Goal: Task Accomplishment & Management: Use online tool/utility

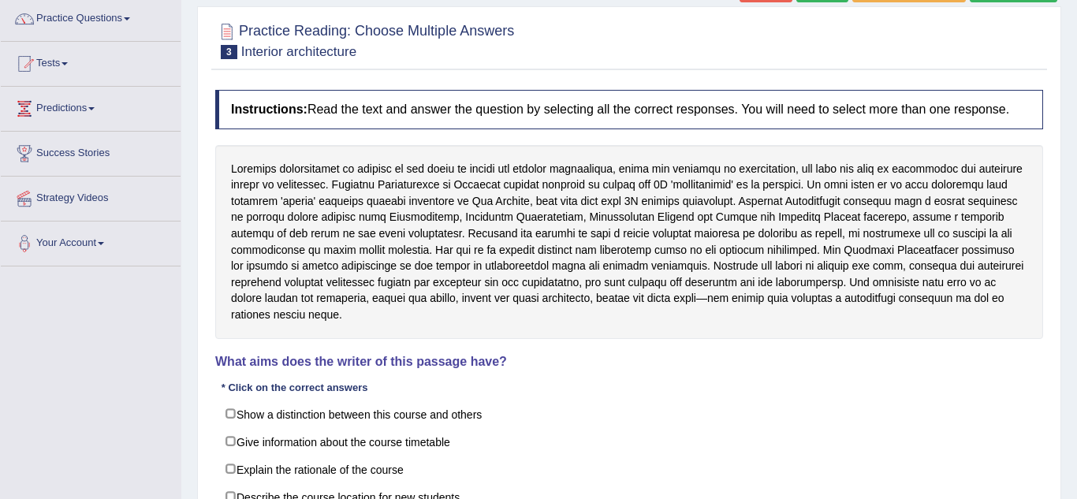
scroll to position [158, 0]
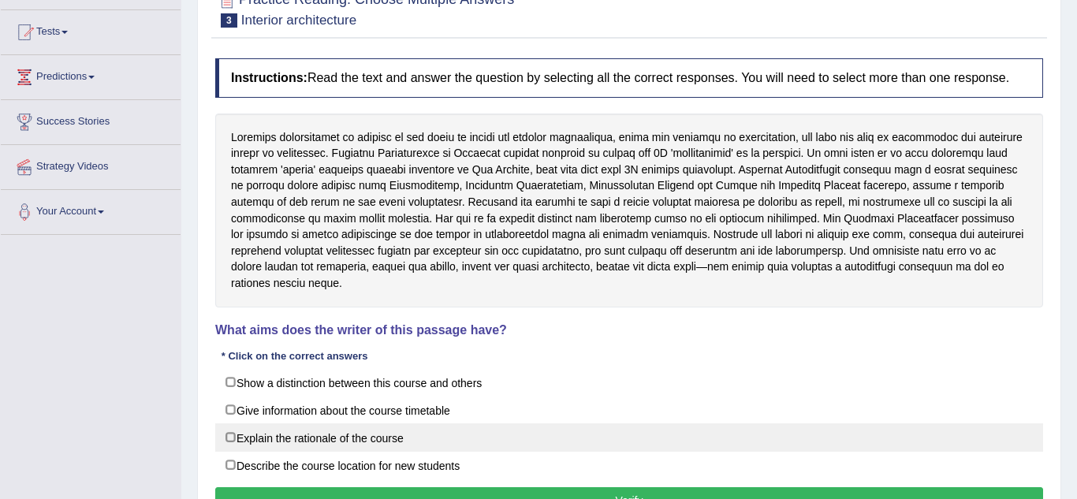
click at [227, 423] on label "Explain the rationale of the course" at bounding box center [629, 437] width 828 height 28
checkbox input "true"
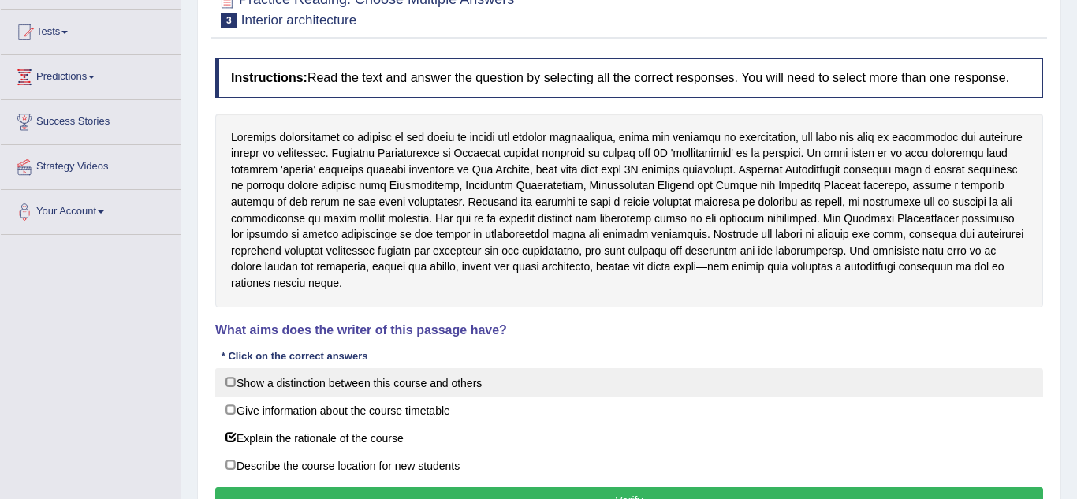
click at [234, 368] on label "Show a distinction between this course and others" at bounding box center [629, 382] width 828 height 28
checkbox input "true"
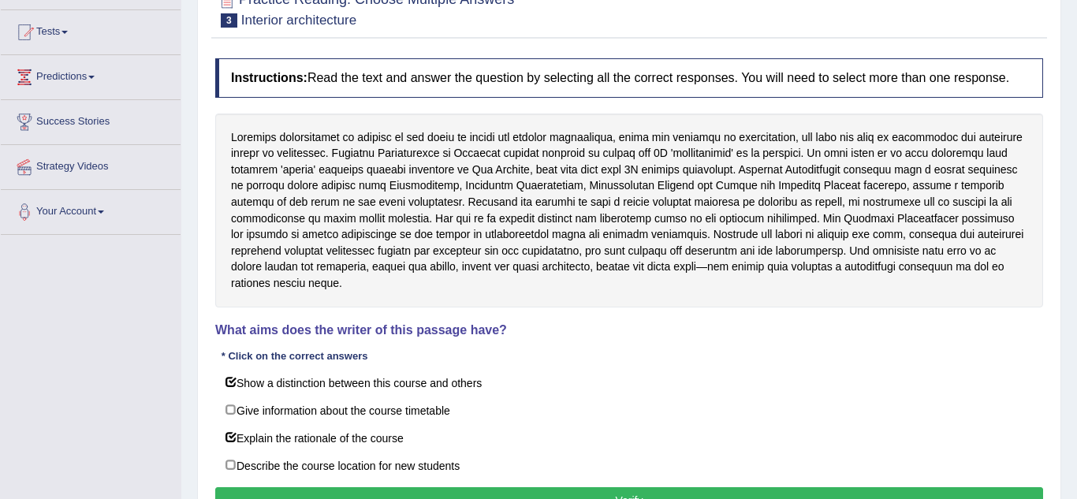
click at [436, 487] on button "Verify" at bounding box center [629, 500] width 828 height 27
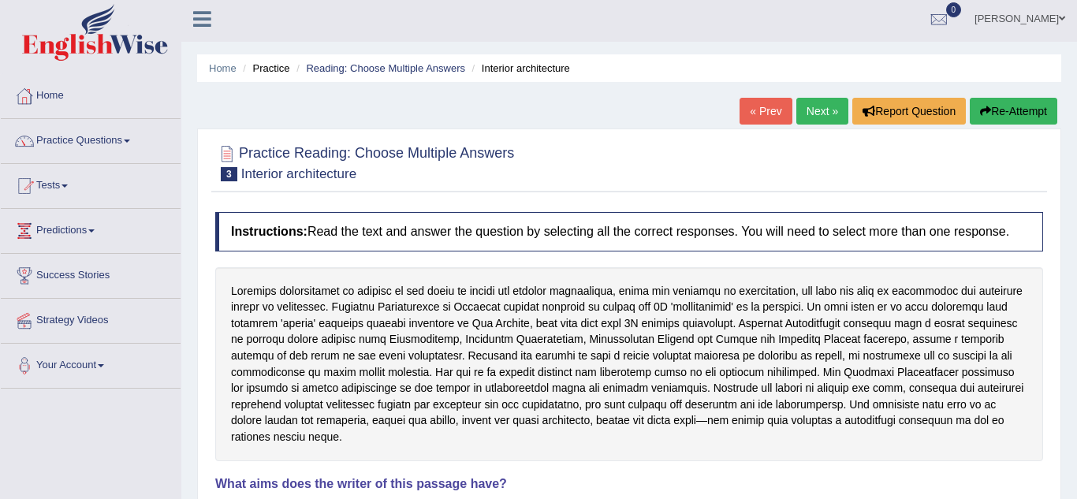
scroll to position [0, 0]
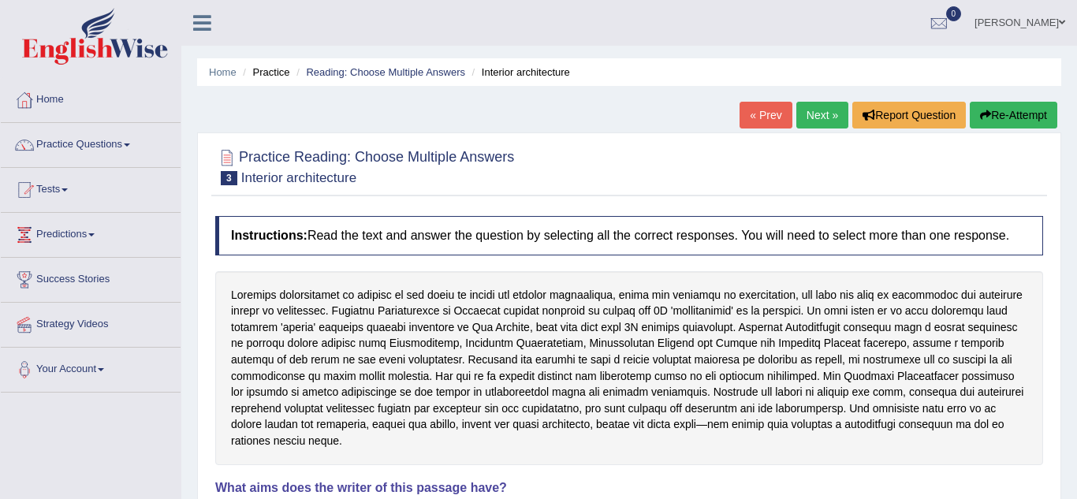
click at [819, 121] on link "Next »" at bounding box center [822, 115] width 52 height 27
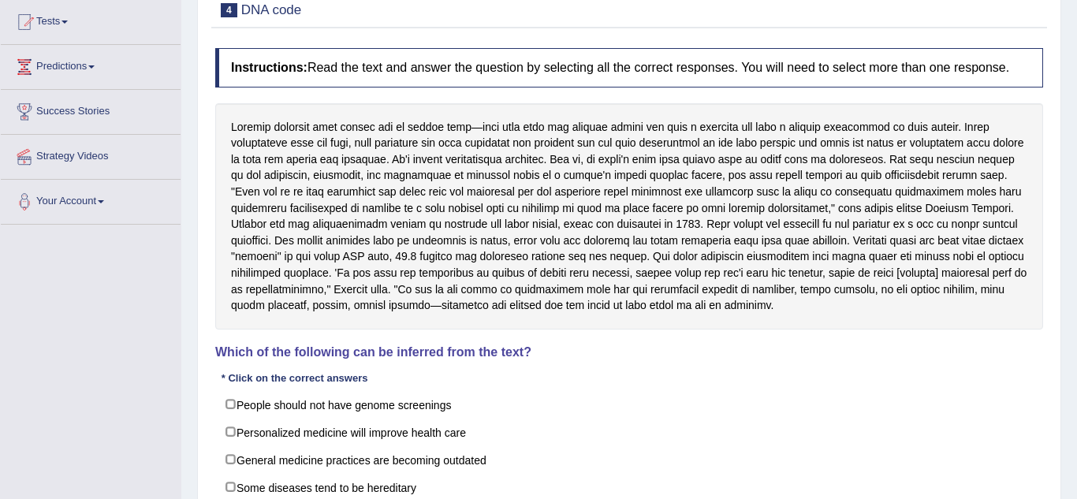
scroll to position [176, 0]
